Goal: Information Seeking & Learning: Find specific fact

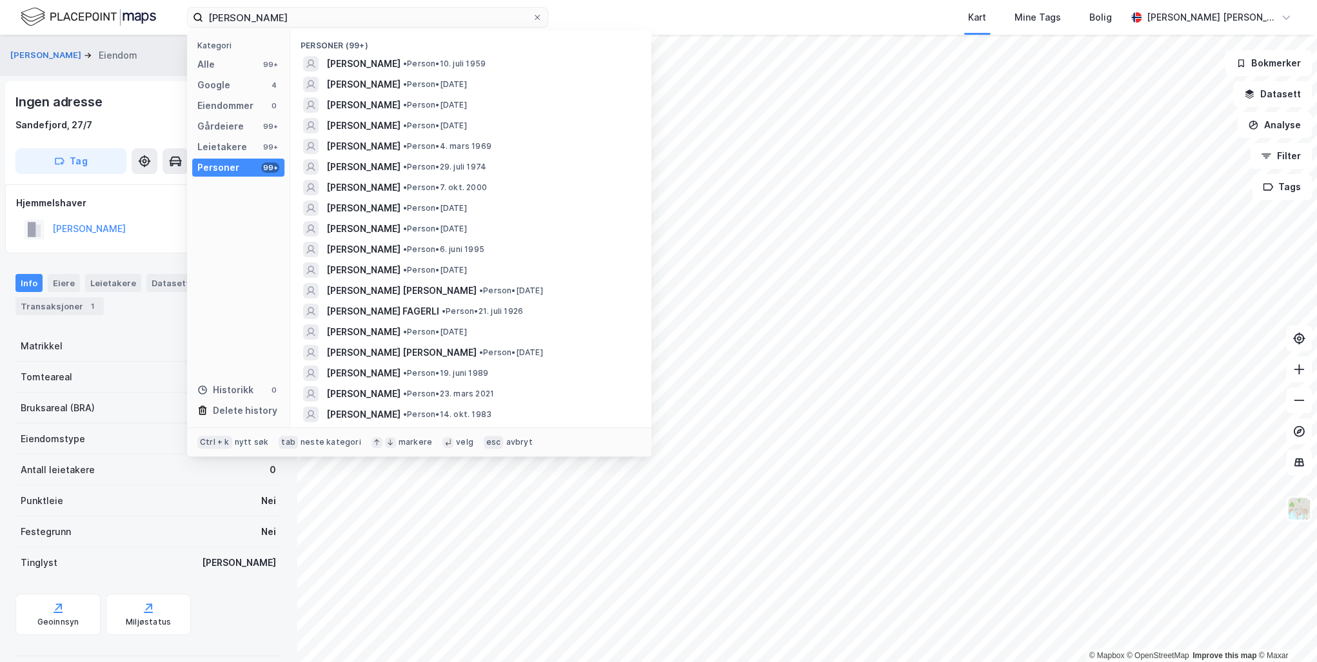
drag, startPoint x: 326, startPoint y: 19, endPoint x: 235, endPoint y: 13, distance: 91.8
click at [235, 13] on input "[PERSON_NAME]" at bounding box center [367, 17] width 329 height 19
type input "e"
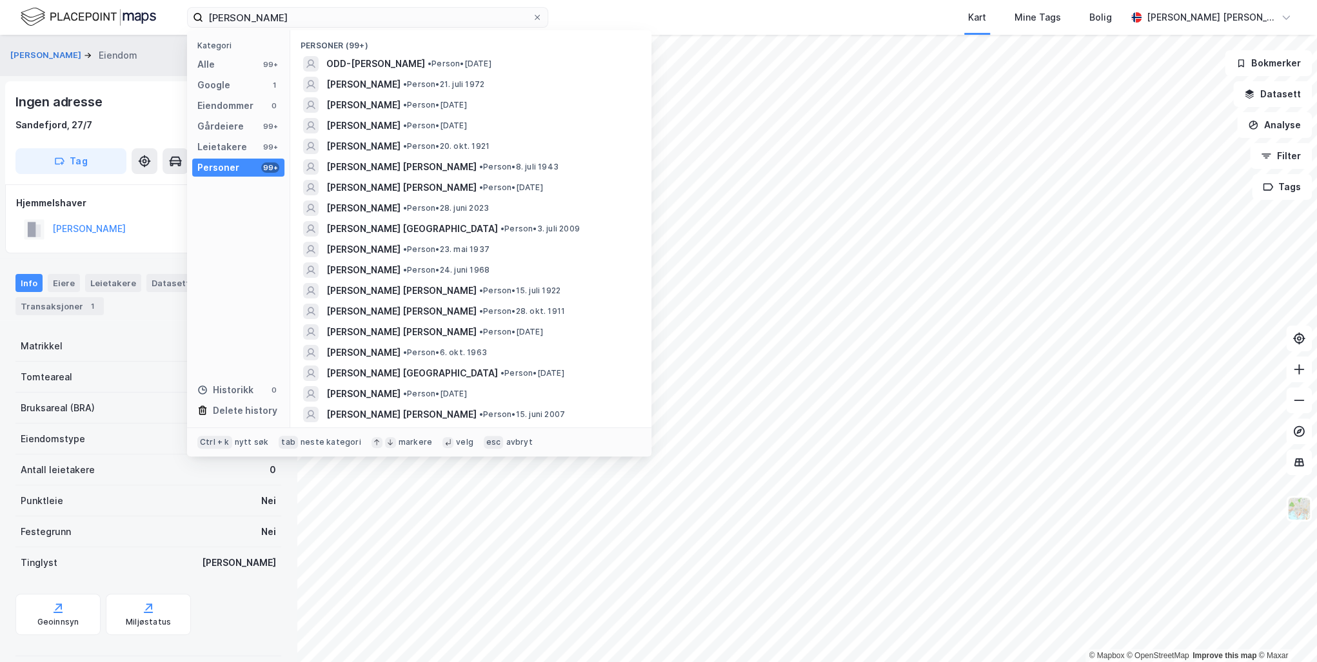
type input "[PERSON_NAME]"
click at [379, 79] on span "[PERSON_NAME]" at bounding box center [363, 84] width 74 height 15
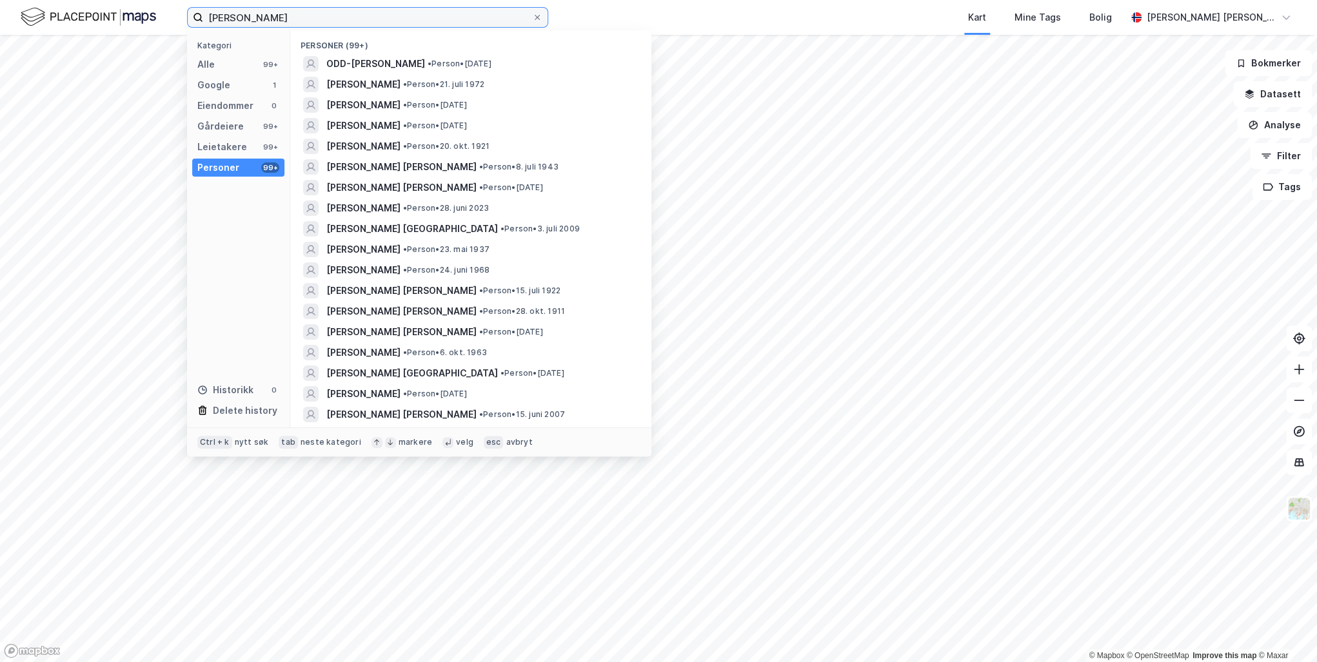
click at [297, 15] on input "[PERSON_NAME]" at bounding box center [367, 17] width 329 height 19
click at [364, 81] on span "[PERSON_NAME]" at bounding box center [363, 84] width 74 height 15
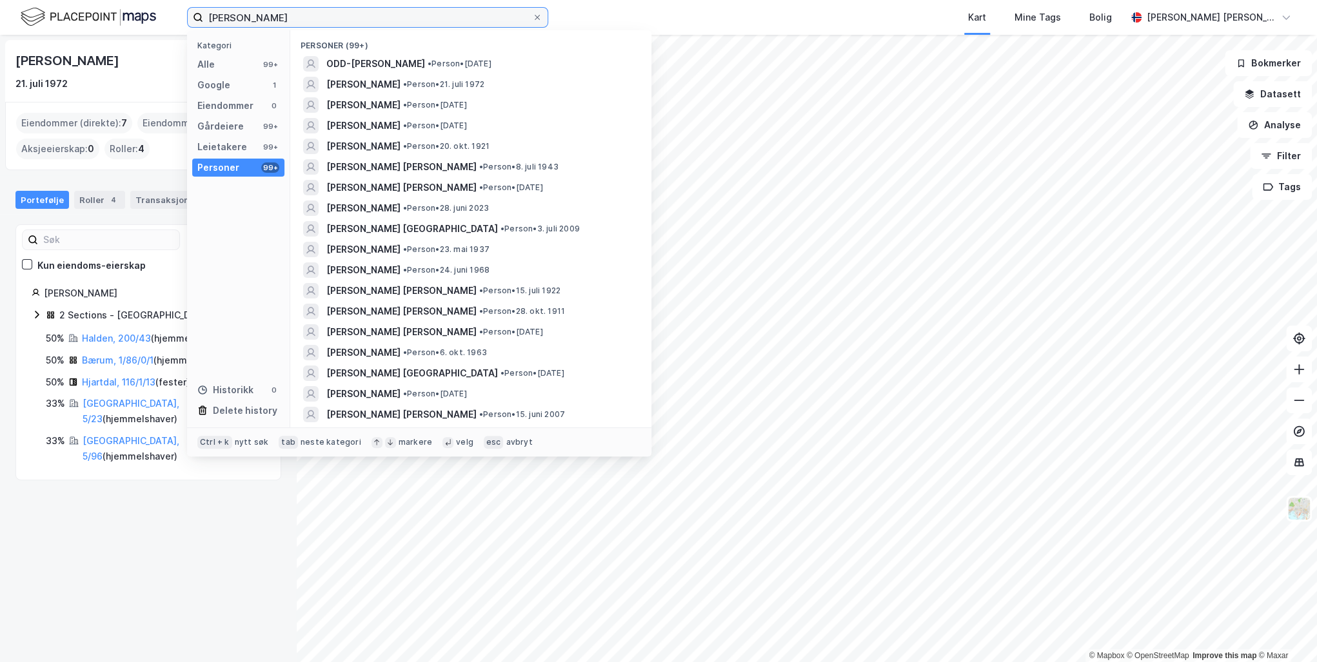
drag, startPoint x: 315, startPoint y: 15, endPoint x: 103, endPoint y: 20, distance: 211.6
click at [103, 20] on div "[PERSON_NAME] Kategori Alle 99+ Google 1 Eiendommer 0 Gårdeiere 99+ Leietakere …" at bounding box center [658, 17] width 1317 height 35
paste input "[PERSON_NAME]"
type input "[PERSON_NAME]"
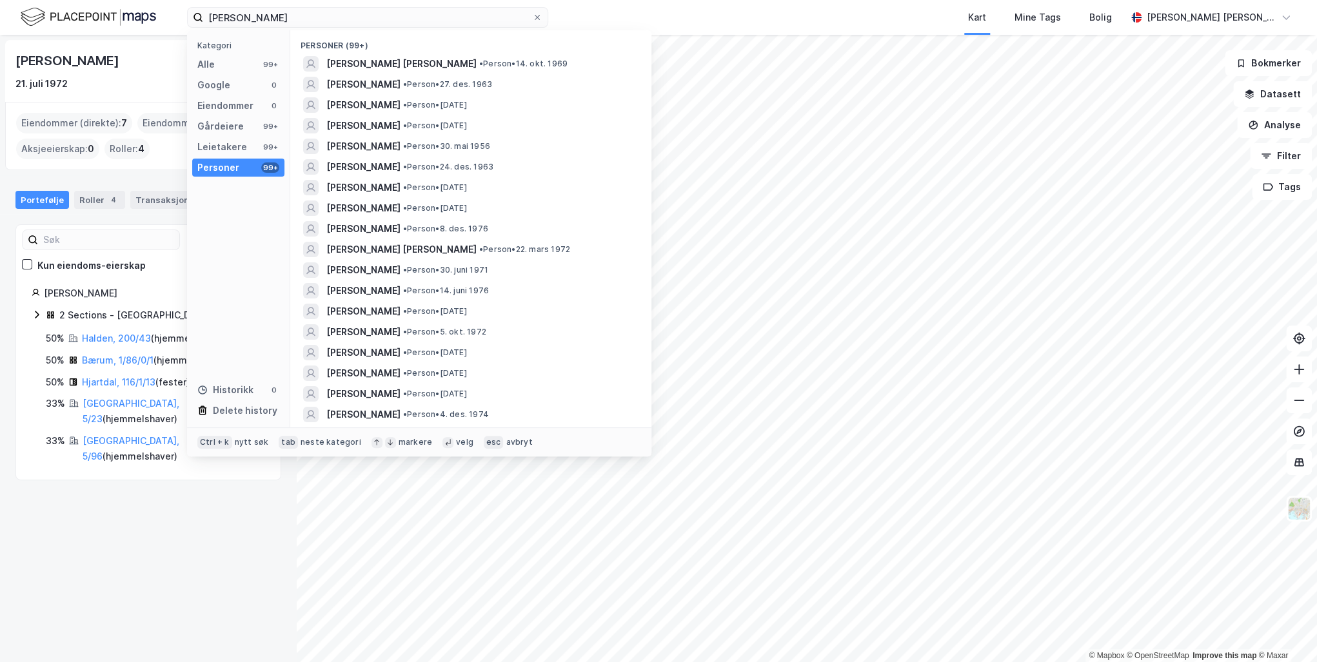
click at [386, 64] on span "[PERSON_NAME] [PERSON_NAME]" at bounding box center [401, 63] width 150 height 15
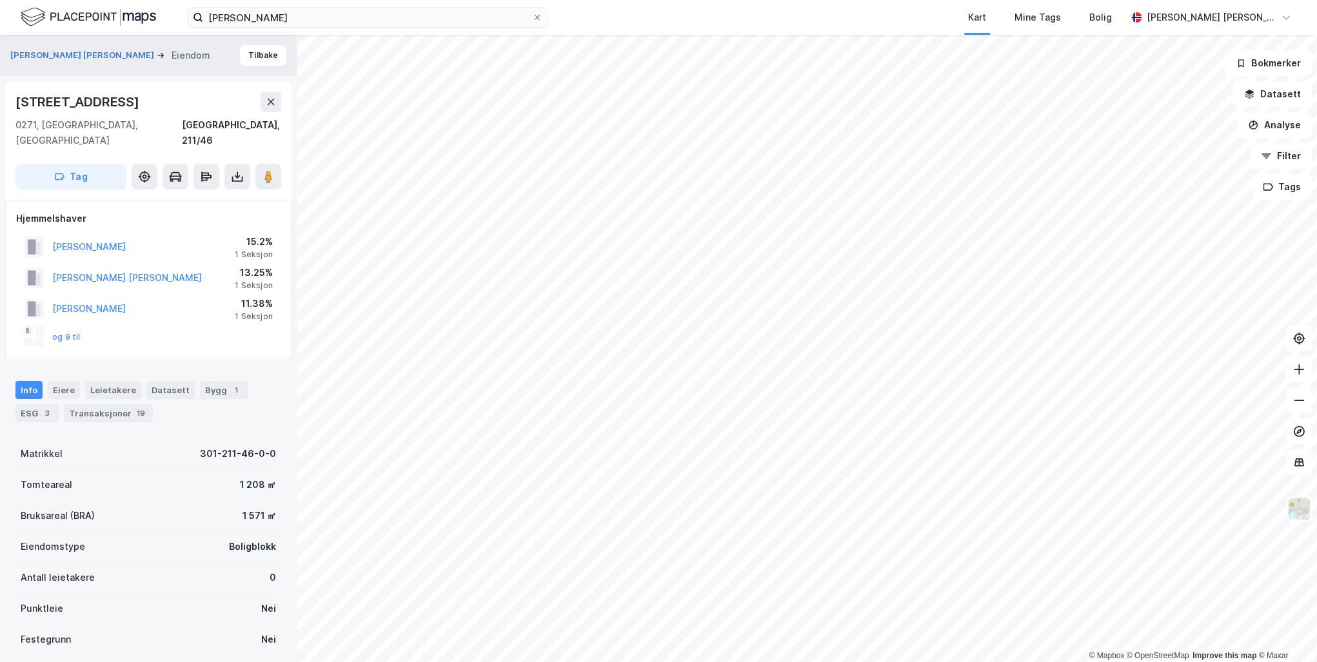
scroll to position [3, 0]
click at [0, 0] on button "og 9 til" at bounding box center [0, 0] width 0 height 0
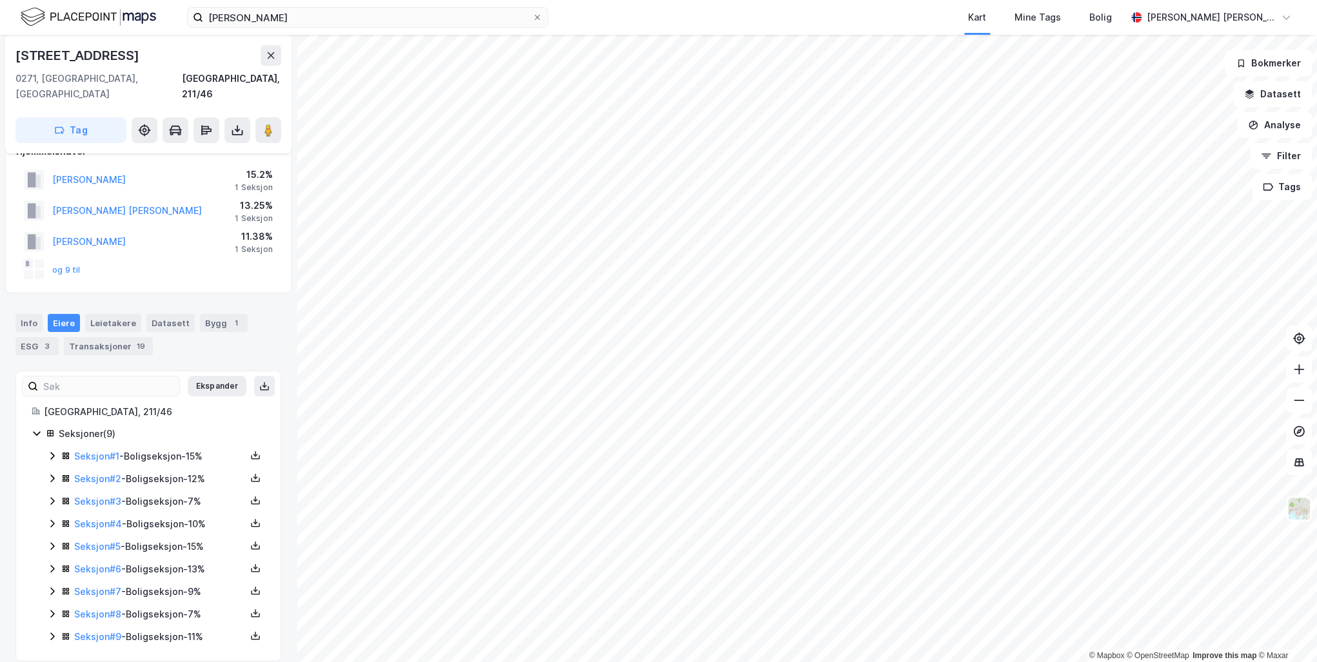
click at [47, 451] on icon at bounding box center [52, 456] width 10 height 10
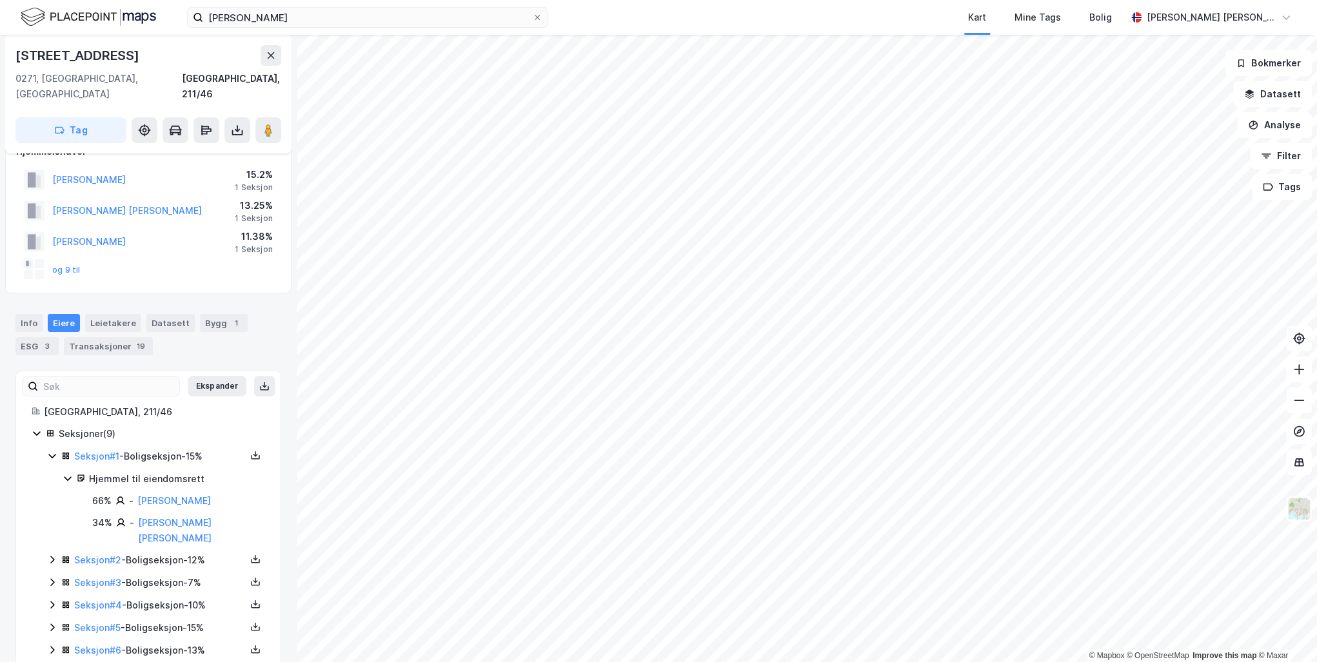
scroll to position [132, 0]
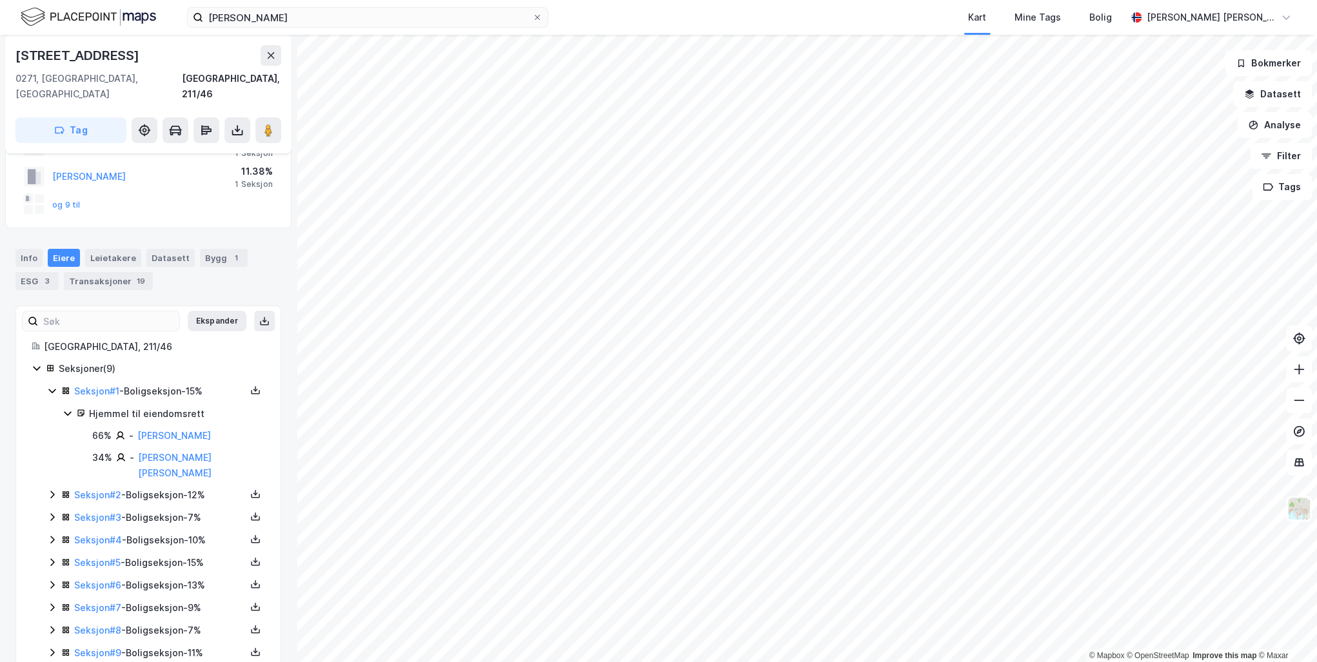
click at [50, 489] on icon at bounding box center [52, 494] width 10 height 10
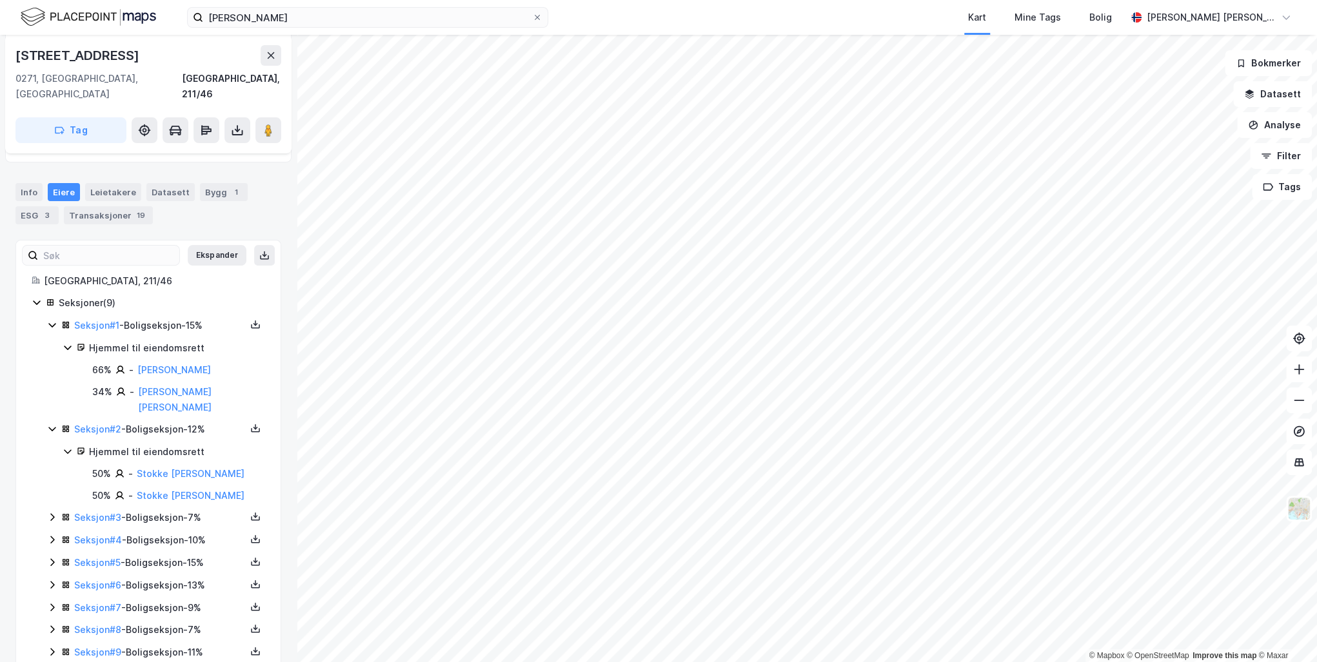
scroll to position [199, 0]
click at [48, 511] on icon at bounding box center [52, 516] width 10 height 10
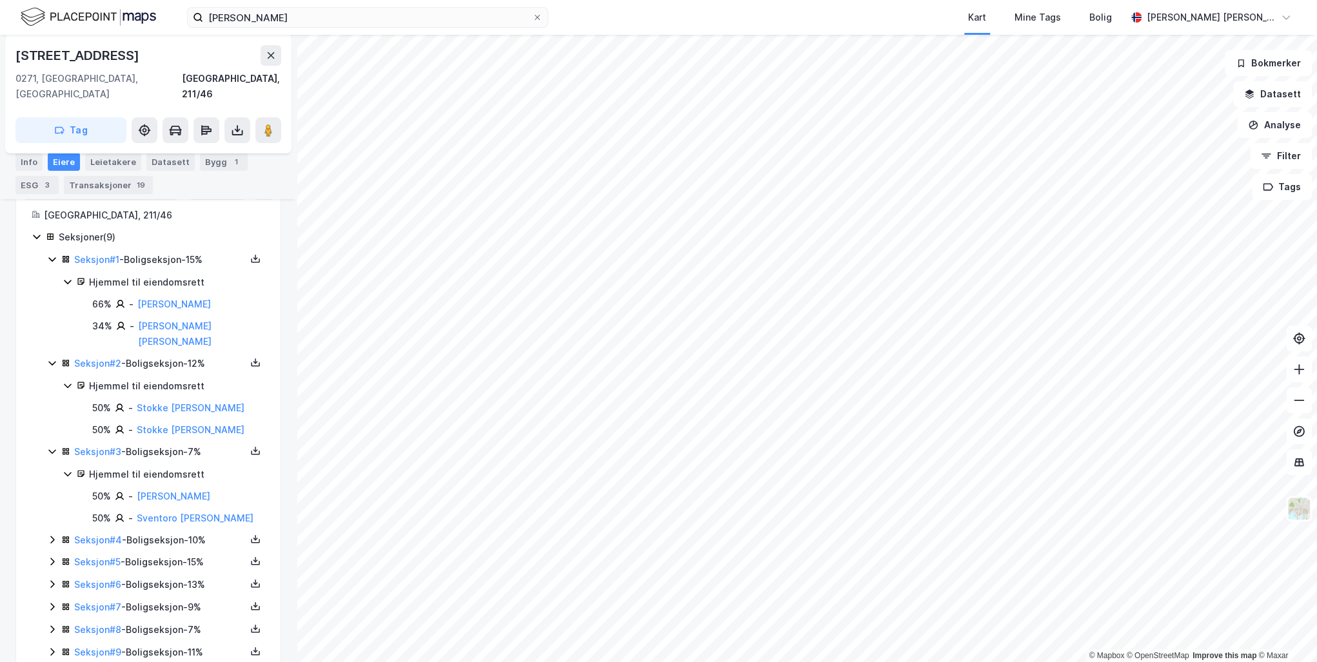
click at [52, 535] on icon at bounding box center [52, 540] width 10 height 10
click at [49, 600] on icon at bounding box center [52, 605] width 10 height 10
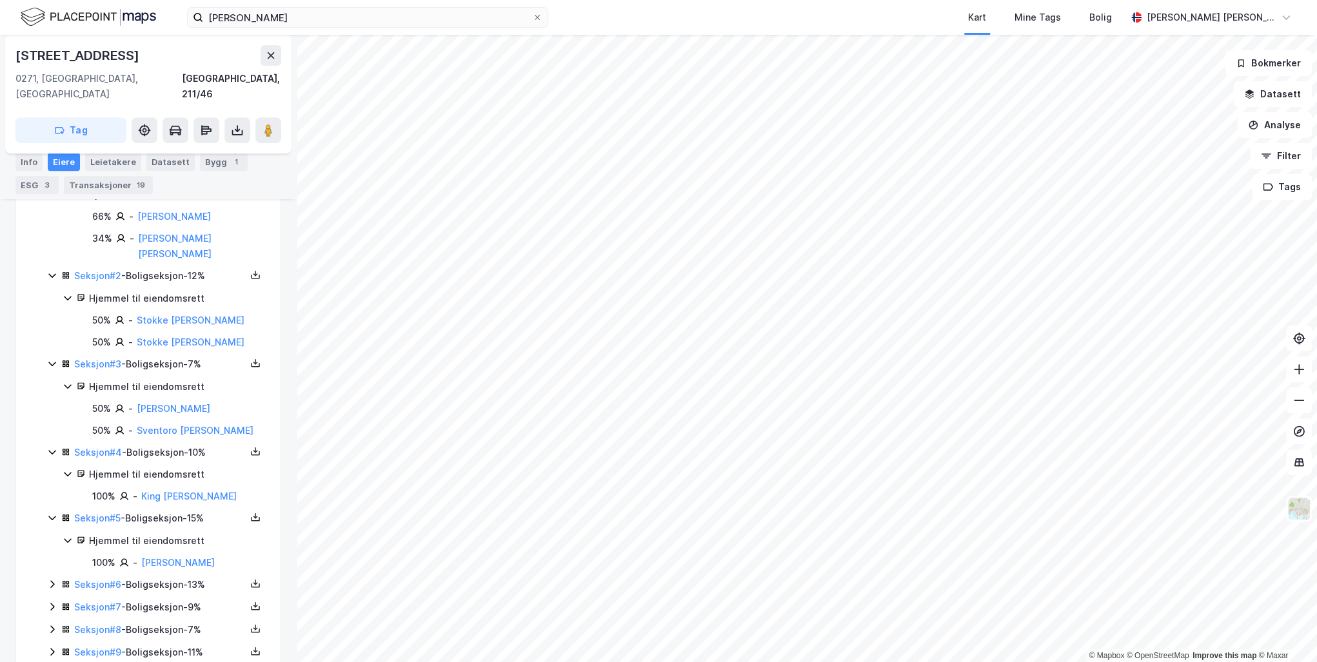
click at [51, 579] on icon at bounding box center [52, 584] width 10 height 10
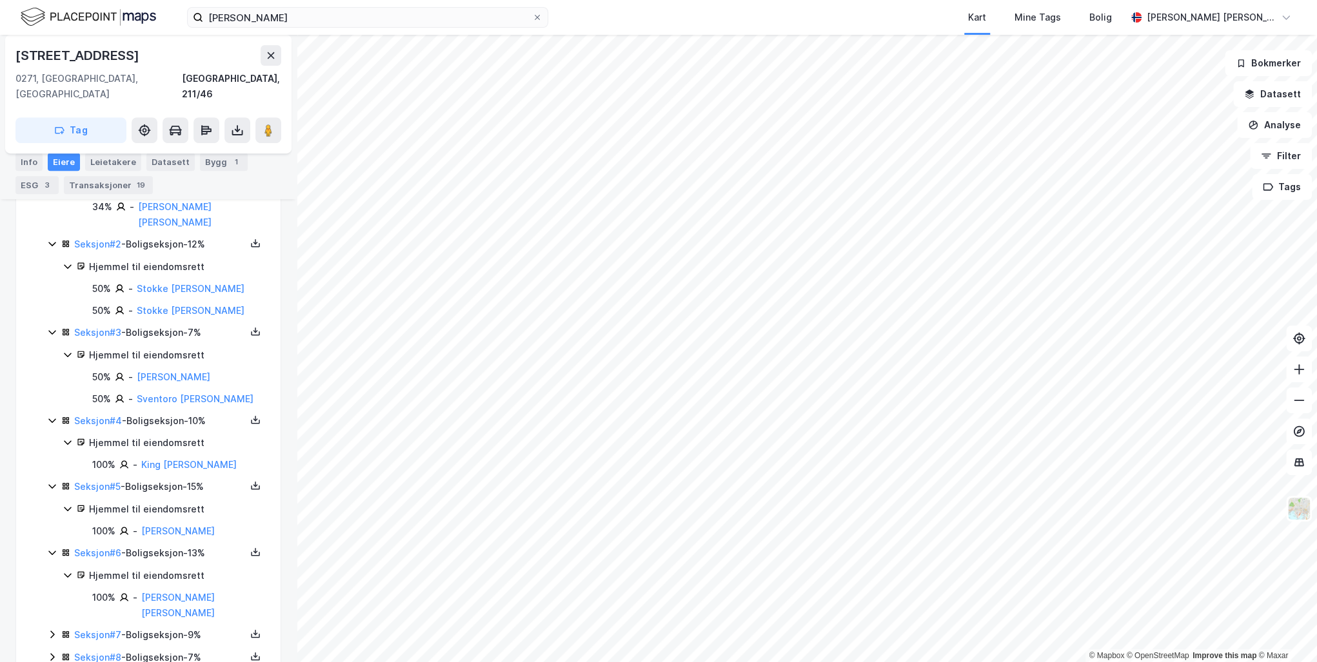
scroll to position [395, 0]
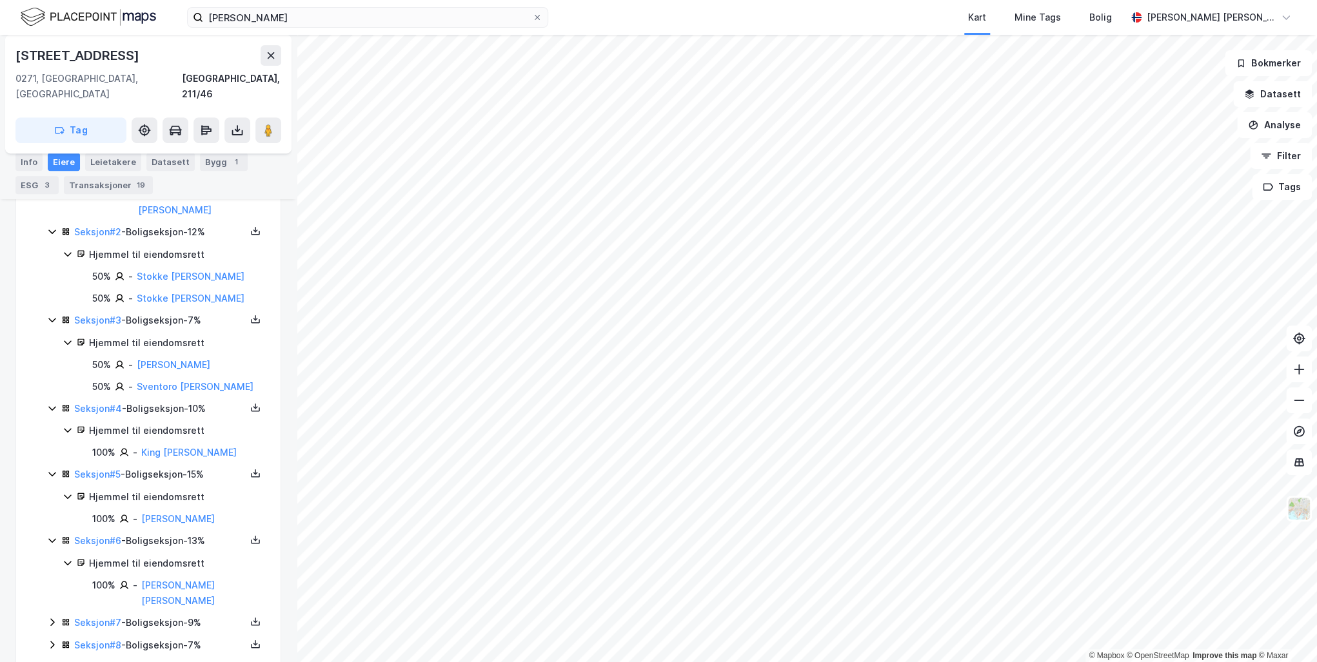
click at [51, 617] on icon at bounding box center [52, 622] width 10 height 10
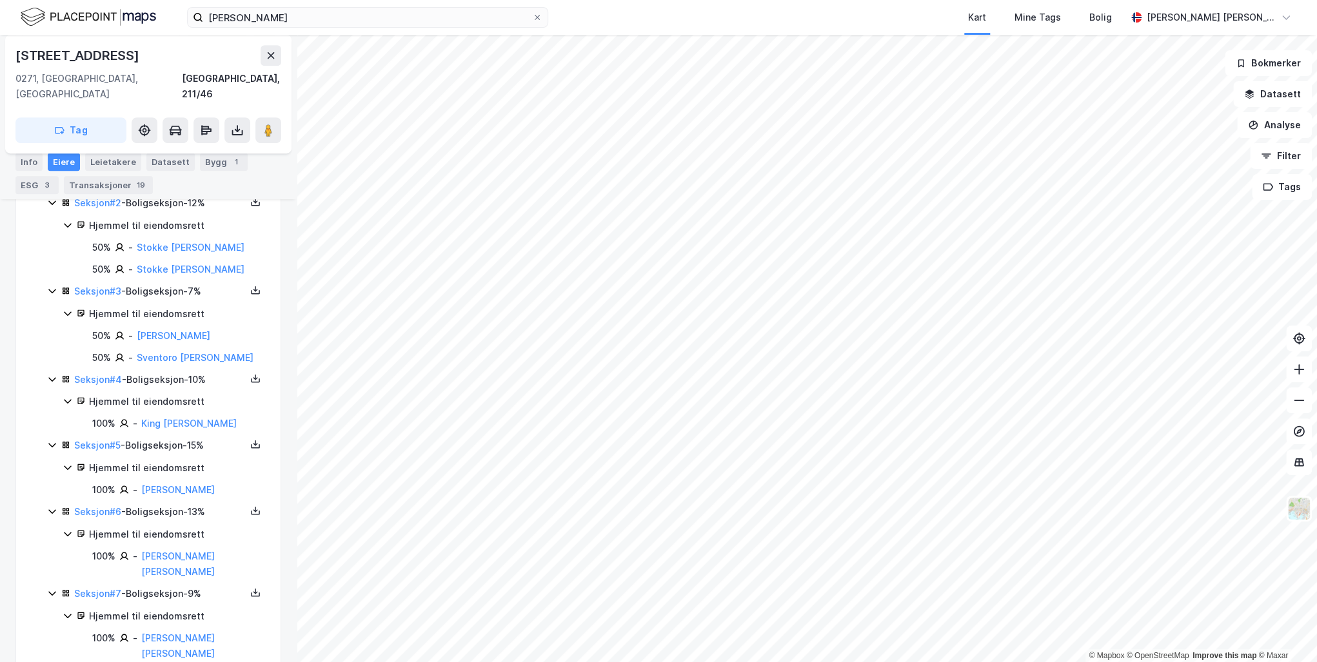
scroll to position [440, 0]
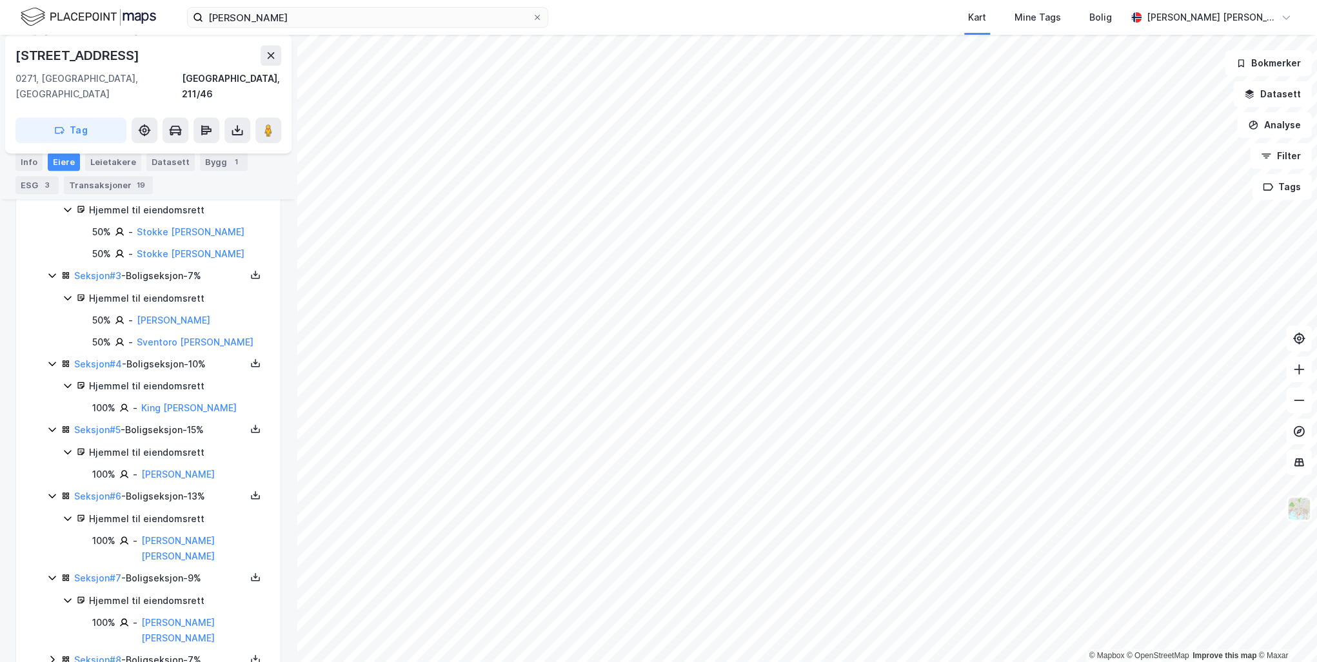
click at [209, 617] on link "[PERSON_NAME] [PERSON_NAME]" at bounding box center [178, 630] width 74 height 26
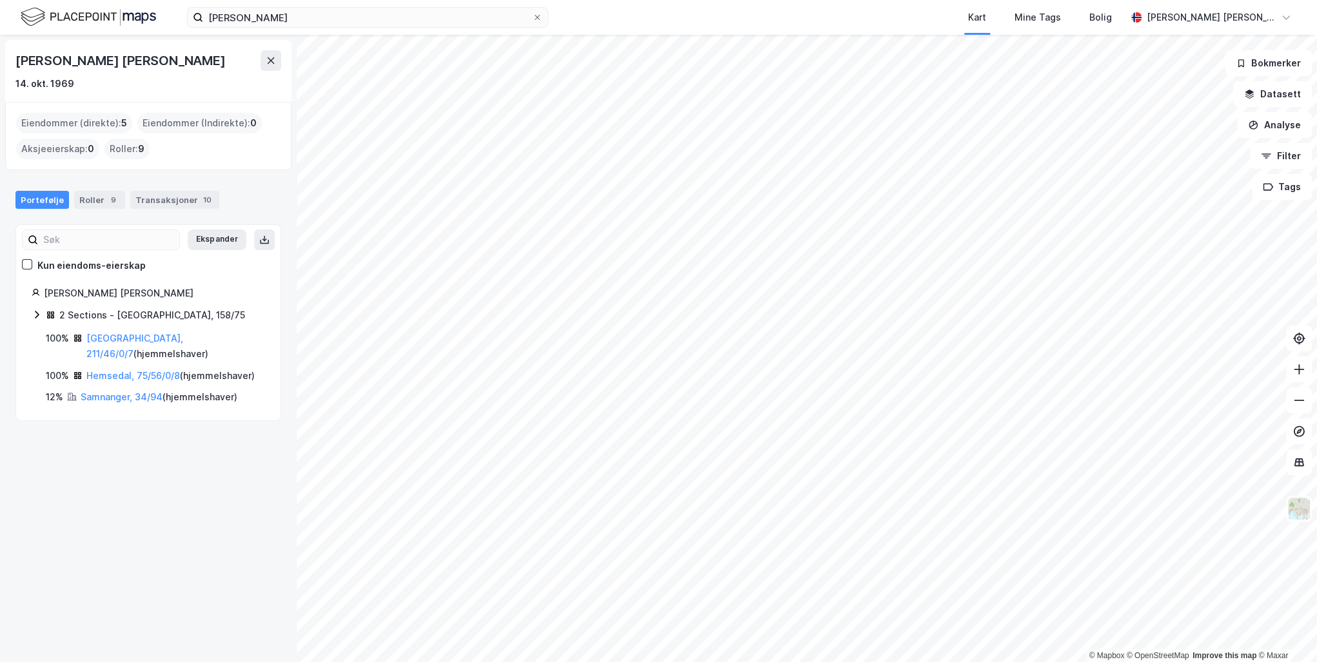
click at [104, 337] on link "[GEOGRAPHIC_DATA], 211/46/0/7" at bounding box center [134, 346] width 97 height 26
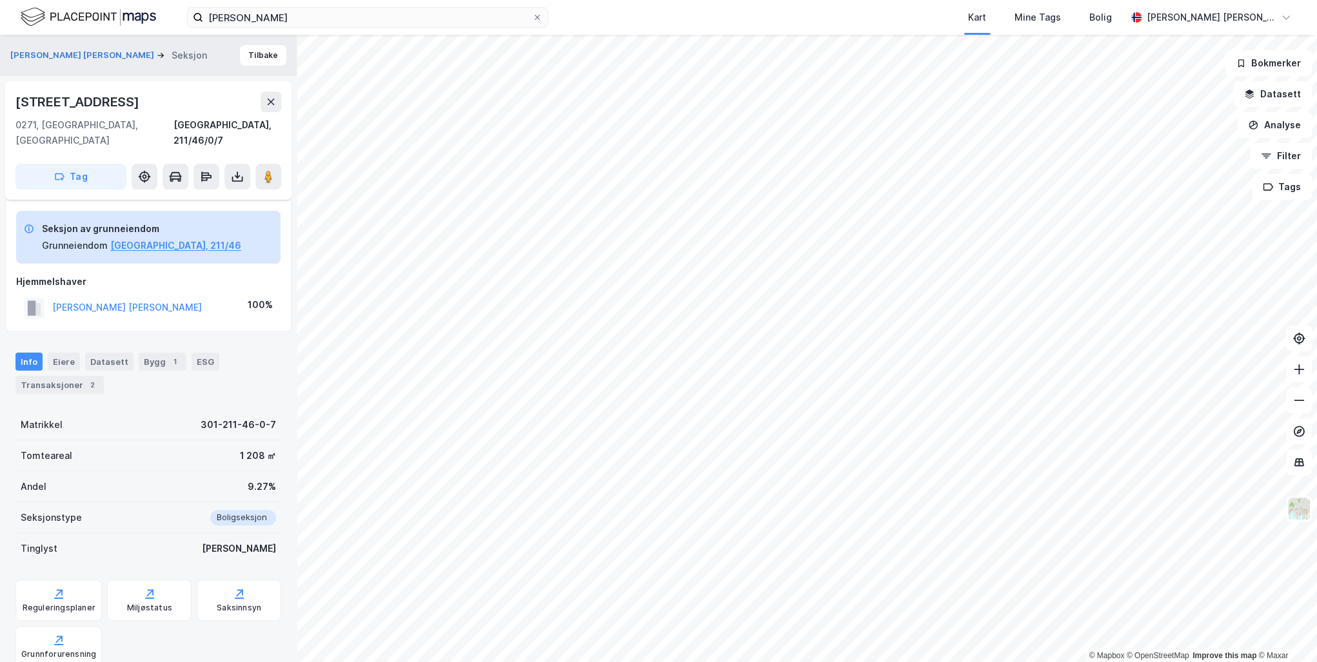
scroll to position [113, 0]
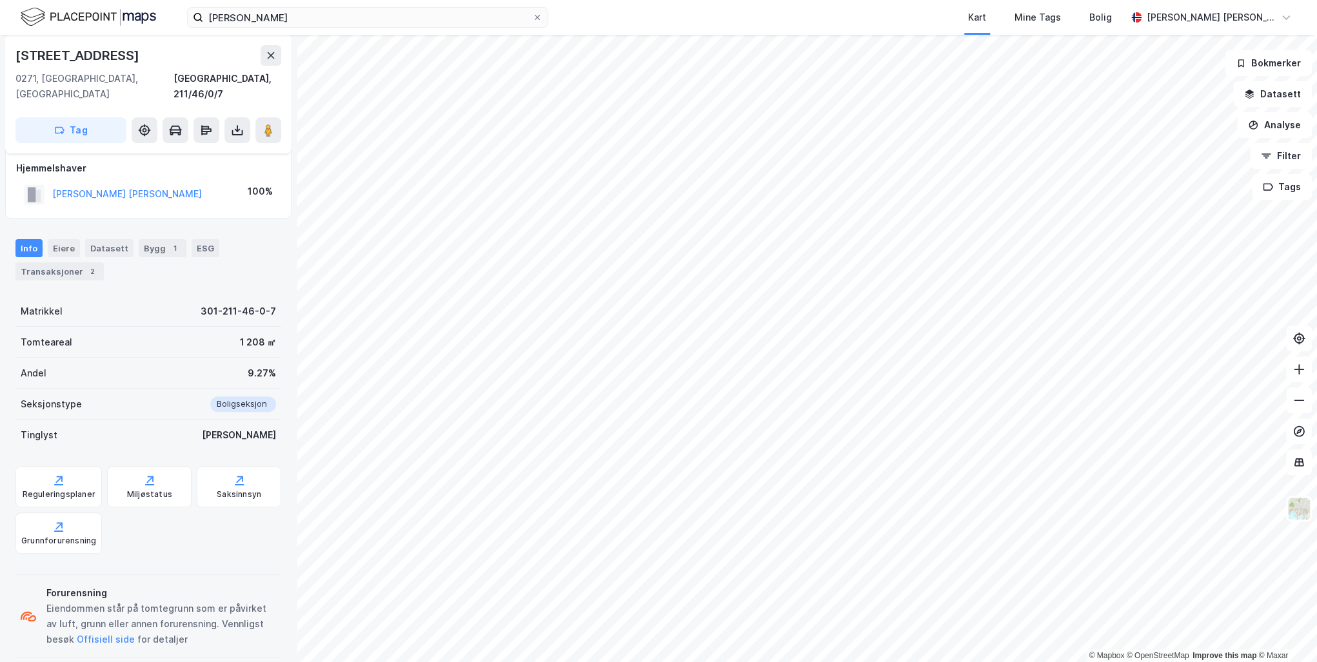
click at [44, 262] on div "Transaksjoner 2" at bounding box center [59, 271] width 88 height 18
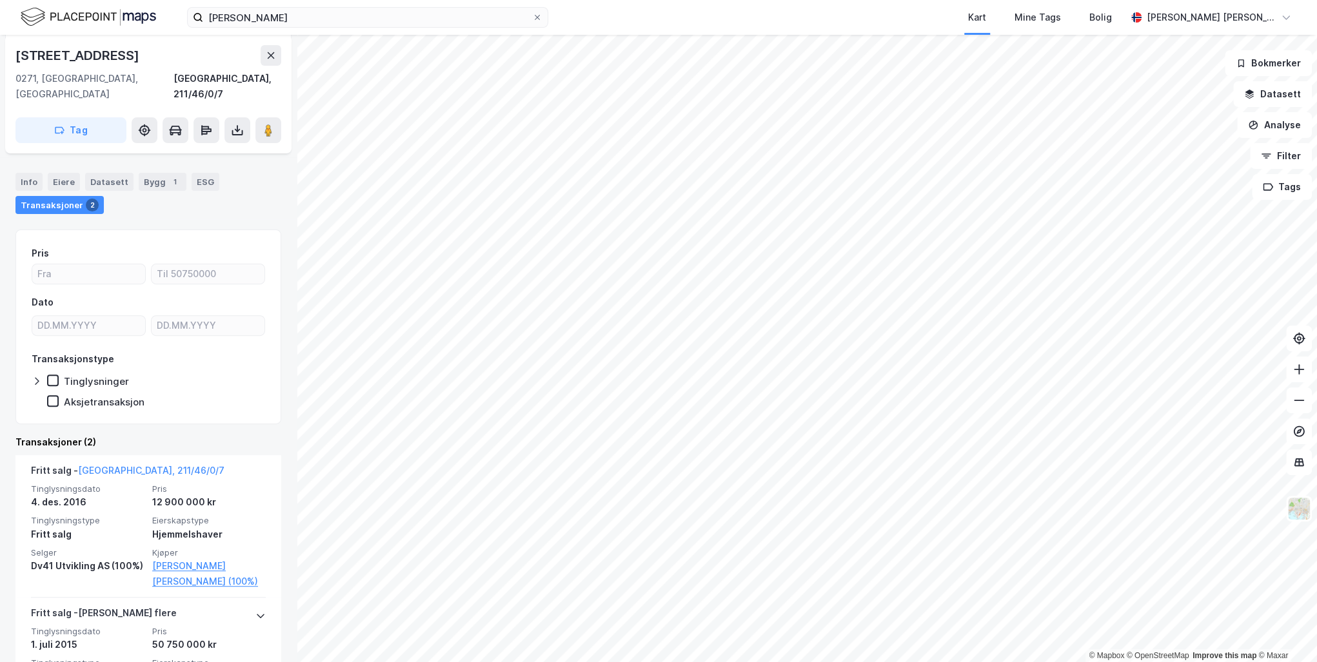
scroll to position [257, 0]
